Goal: Task Accomplishment & Management: Use online tool/utility

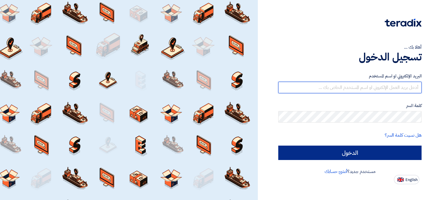
type input "[EMAIL_ADDRESS][DOMAIN_NAME]"
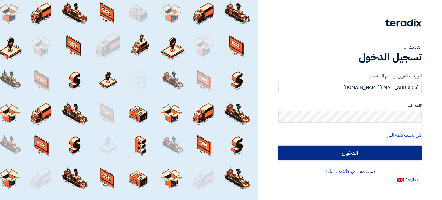
click at [390, 146] on input "الدخول" at bounding box center [349, 153] width 143 height 14
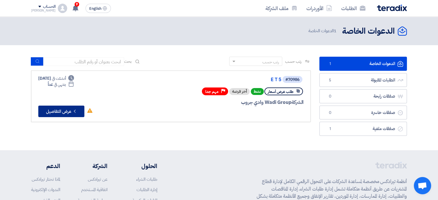
click at [75, 115] on button "Check details عرض التفاصيل" at bounding box center [61, 112] width 46 height 12
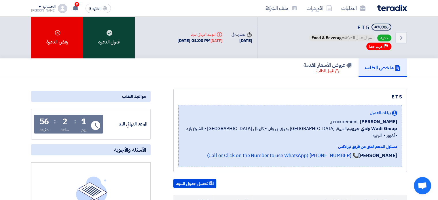
click at [102, 40] on div "قبول الدعوه" at bounding box center [109, 38] width 52 height 42
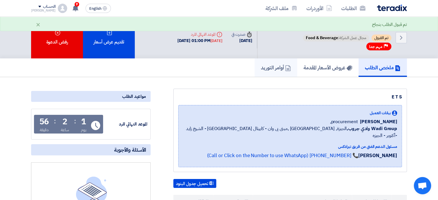
click at [261, 66] on h5 "أوامر التوريد" at bounding box center [276, 67] width 30 height 7
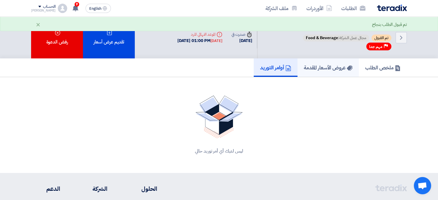
click at [331, 66] on h5 "عروض الأسعار المقدمة" at bounding box center [328, 67] width 49 height 7
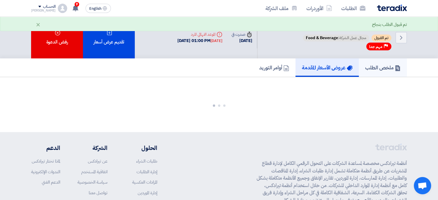
click at [395, 65] on icon at bounding box center [397, 68] width 6 height 6
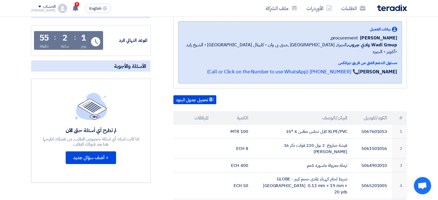
scroll to position [86, 0]
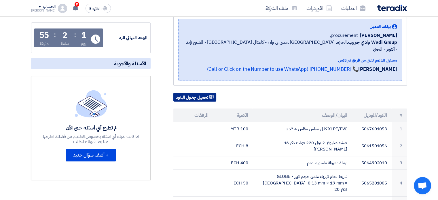
click at [191, 93] on button "تحميل جدول البنود" at bounding box center [194, 97] width 43 height 9
